Goal: Check status: Check status

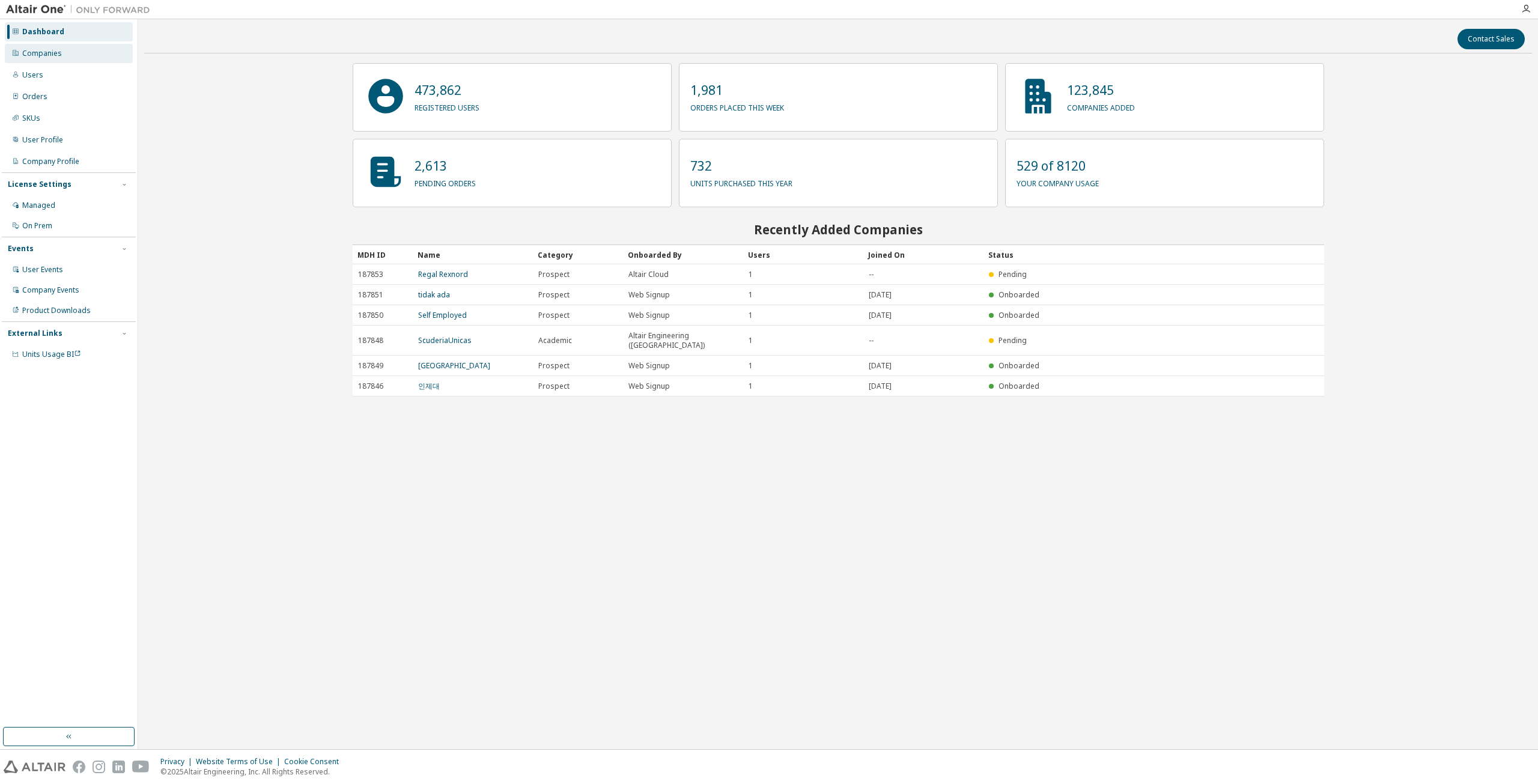
click at [69, 58] on div "Companies" at bounding box center [68, 53] width 128 height 20
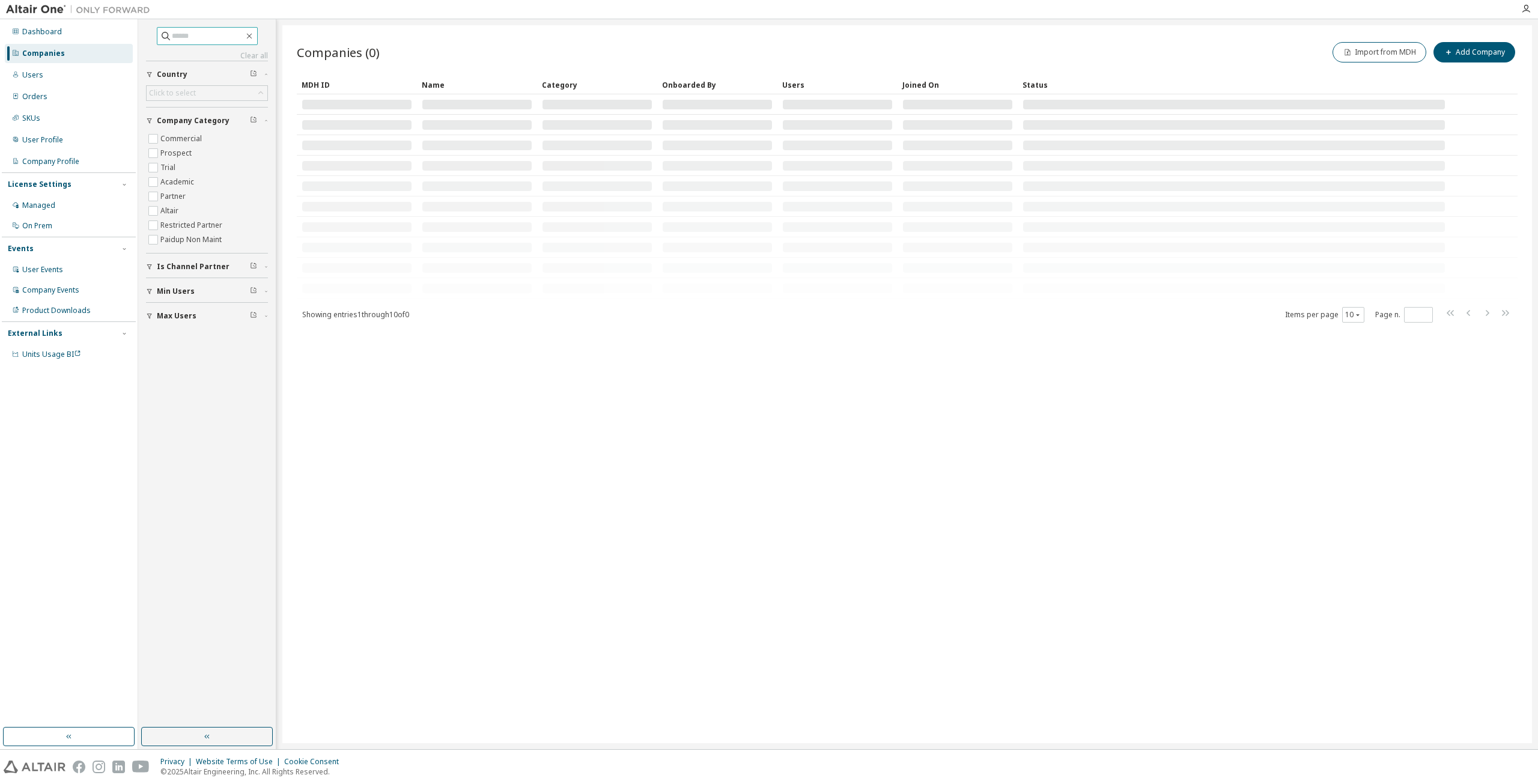
click at [224, 31] on input "text" at bounding box center [207, 36] width 72 height 12
type input "*"
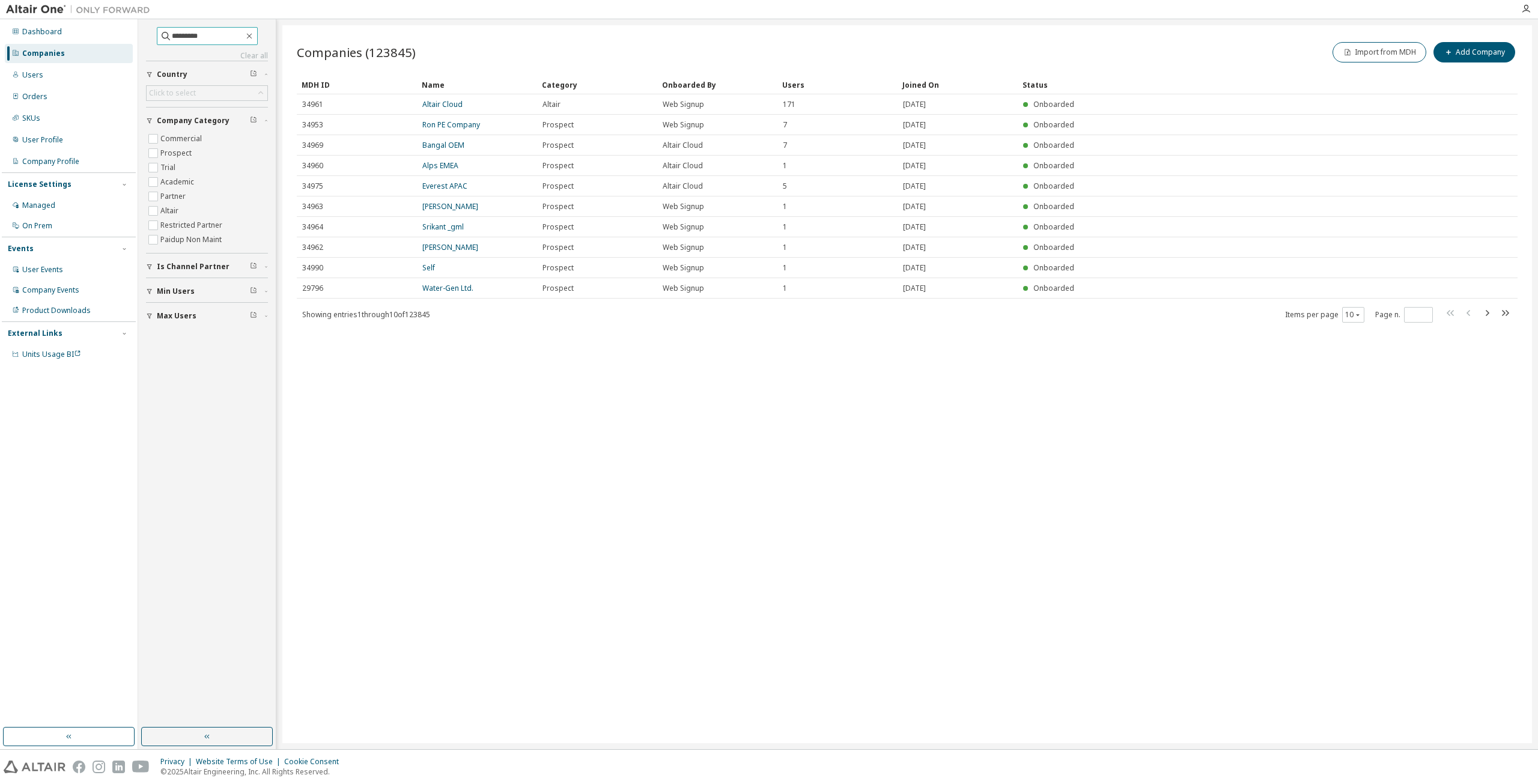
type input "*********"
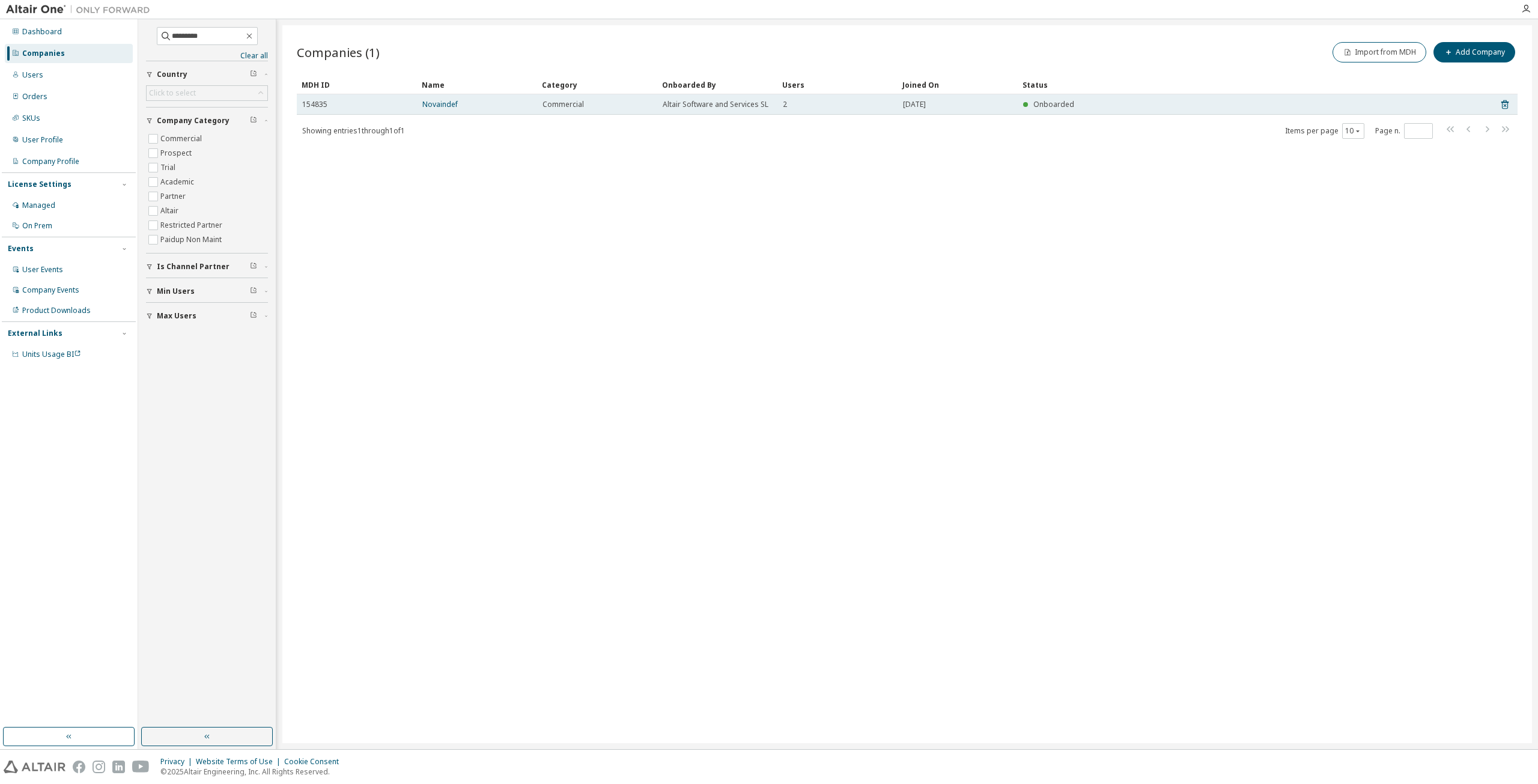
click at [457, 102] on div "Novaindef" at bounding box center [477, 104] width 109 height 10
click at [447, 100] on link "Novaindef" at bounding box center [440, 105] width 36 height 11
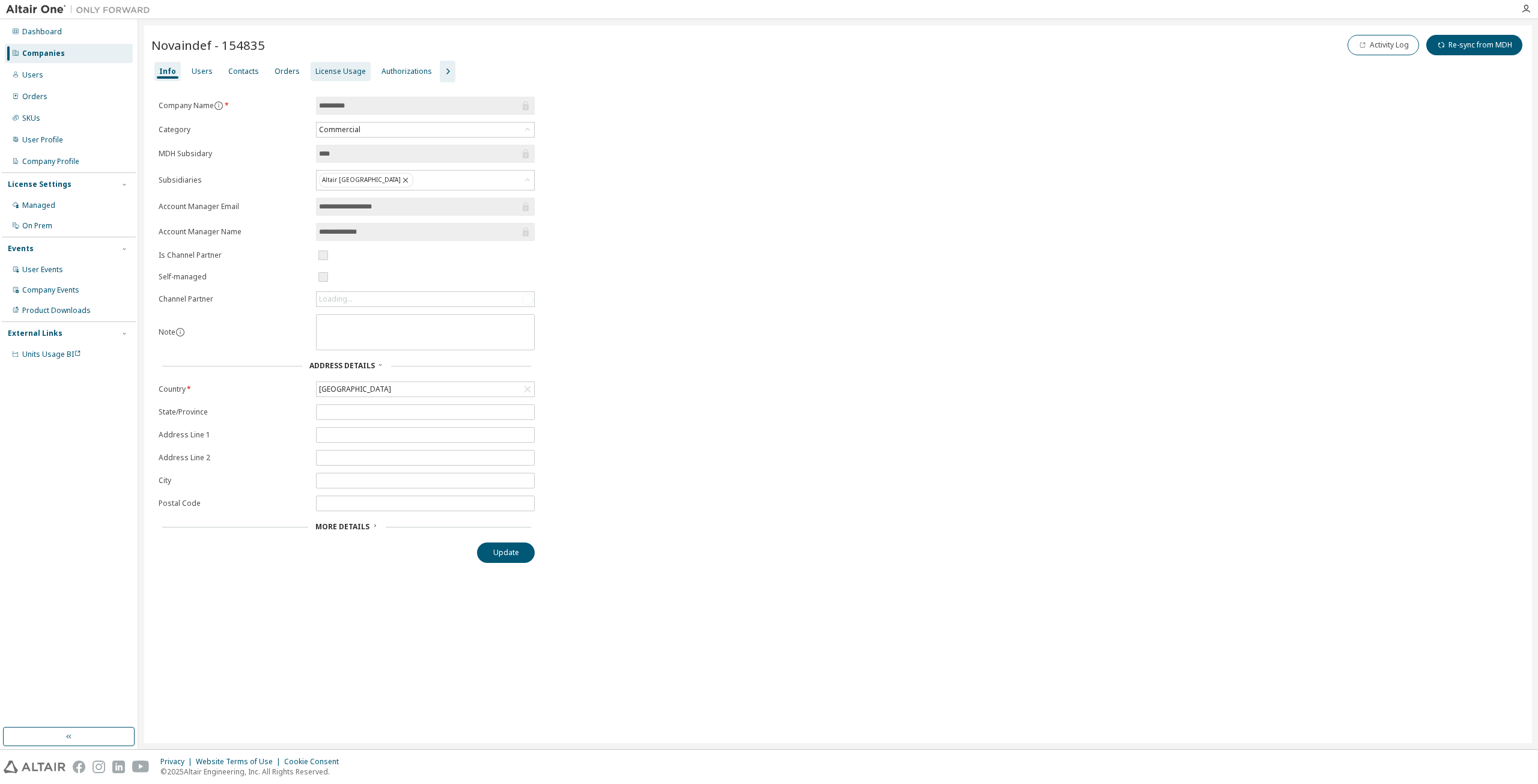
click at [337, 72] on div "License Usage" at bounding box center [340, 71] width 51 height 10
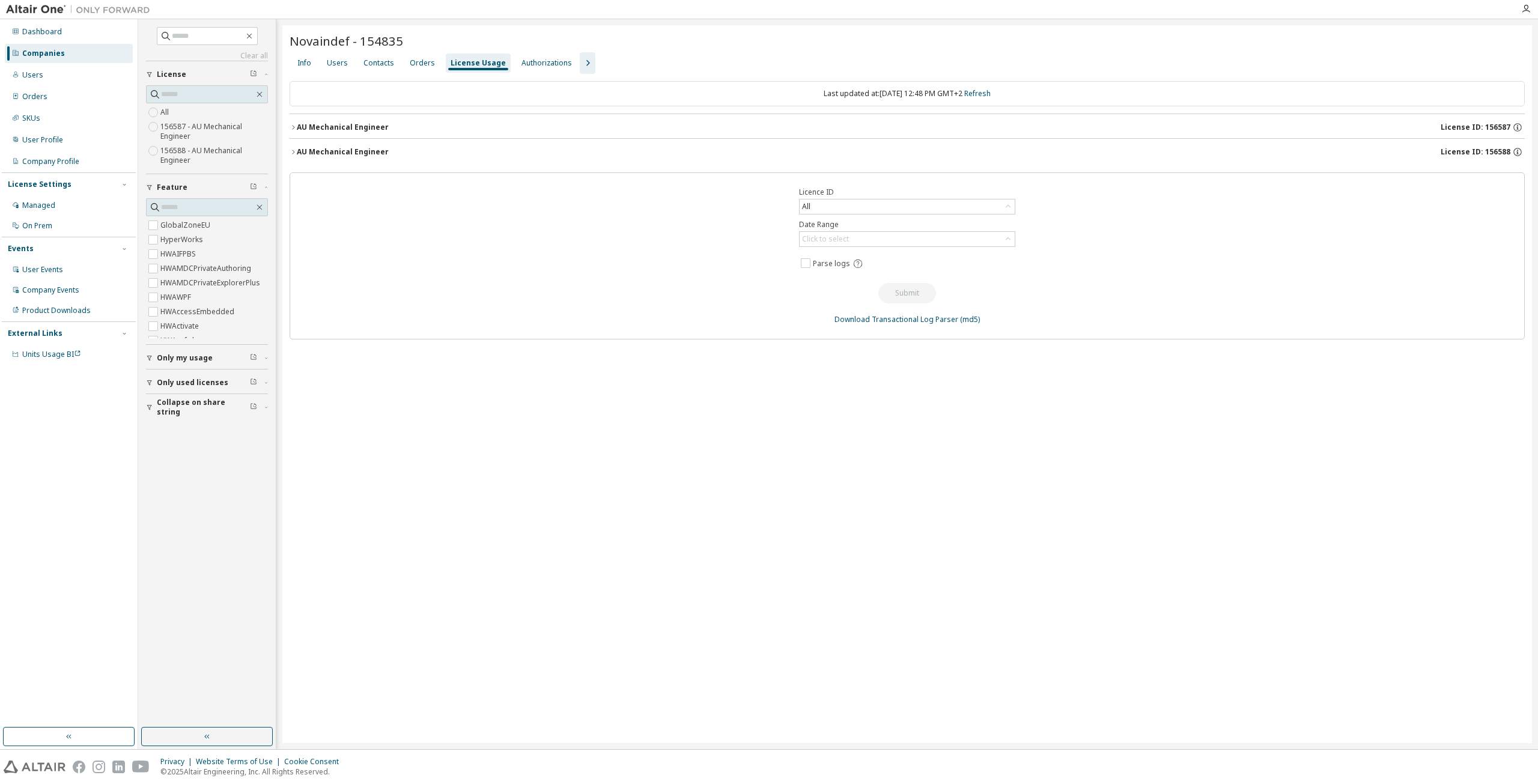
click at [350, 150] on div "AU Mechanical Engineer" at bounding box center [343, 152] width 92 height 10
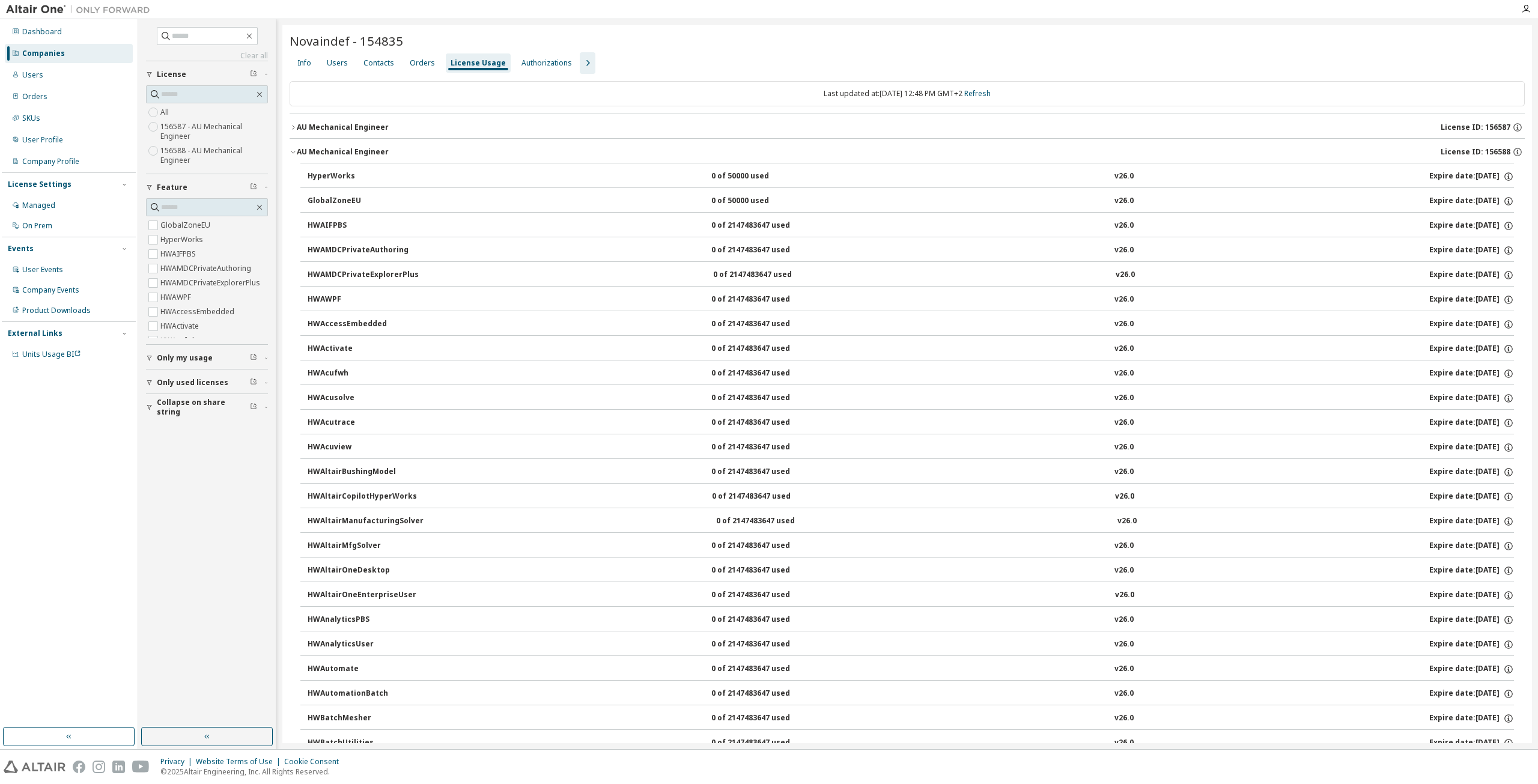
click at [359, 123] on div "AU Mechanical Engineer" at bounding box center [343, 127] width 92 height 10
click at [350, 129] on div "AU Mechanical Engineer" at bounding box center [343, 127] width 92 height 10
click at [350, 154] on div "AU Mechanical Engineer" at bounding box center [343, 152] width 92 height 10
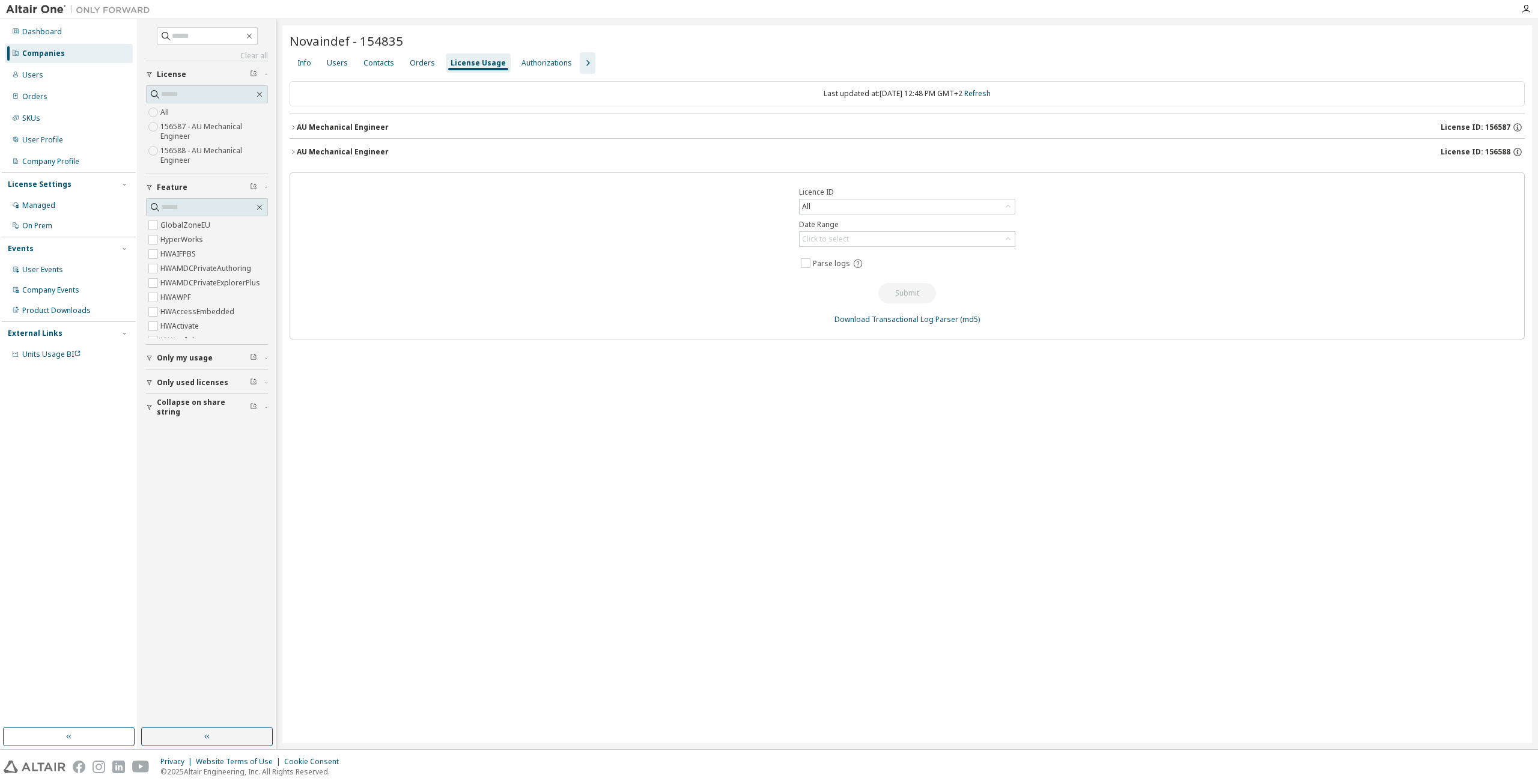
click at [349, 126] on div "AU Mechanical Engineer" at bounding box center [343, 127] width 92 height 10
